Goal: Navigation & Orientation: Find specific page/section

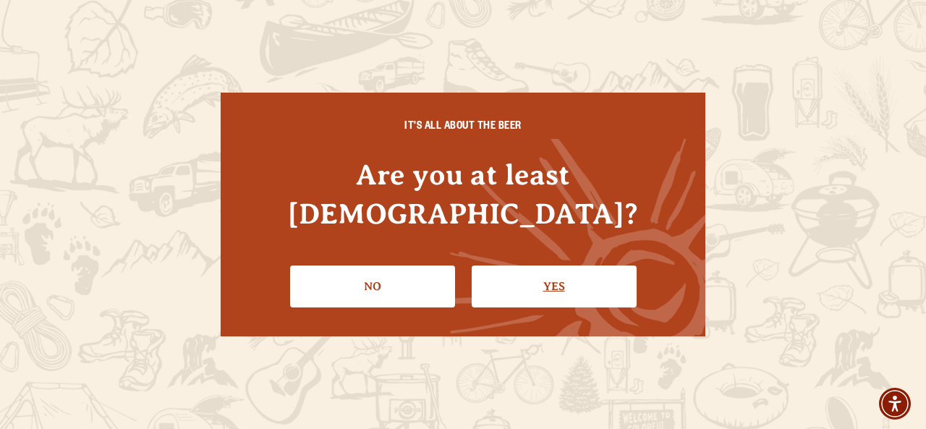
click at [558, 269] on link "Yes" at bounding box center [554, 286] width 165 height 42
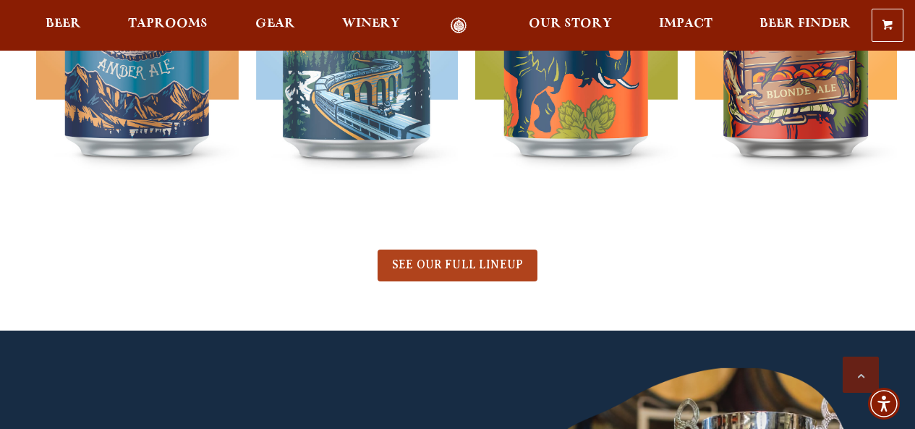
scroll to position [771, 0]
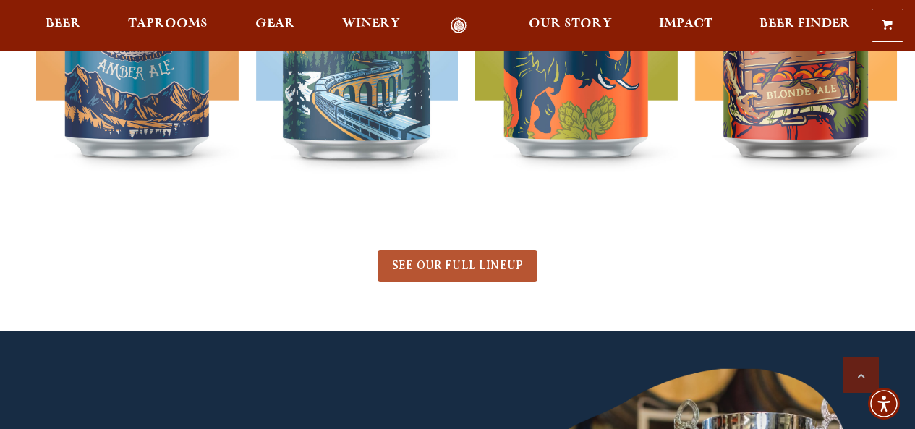
click at [455, 265] on span "SEE OUR FULL LINEUP" at bounding box center [457, 265] width 131 height 13
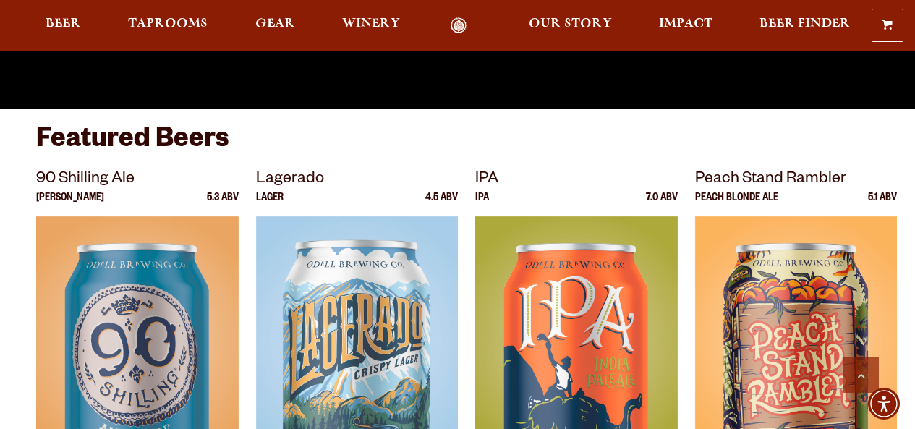
scroll to position [386, 0]
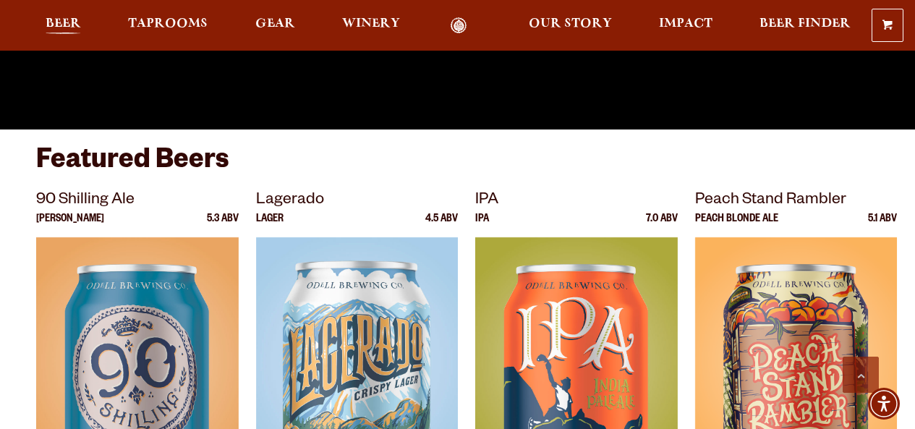
click at [61, 19] on span "Beer" at bounding box center [63, 24] width 35 height 12
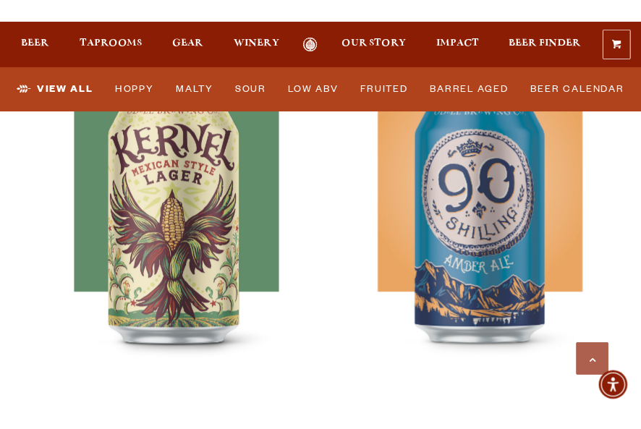
scroll to position [720, 0]
